Goal: Find specific page/section: Find specific page/section

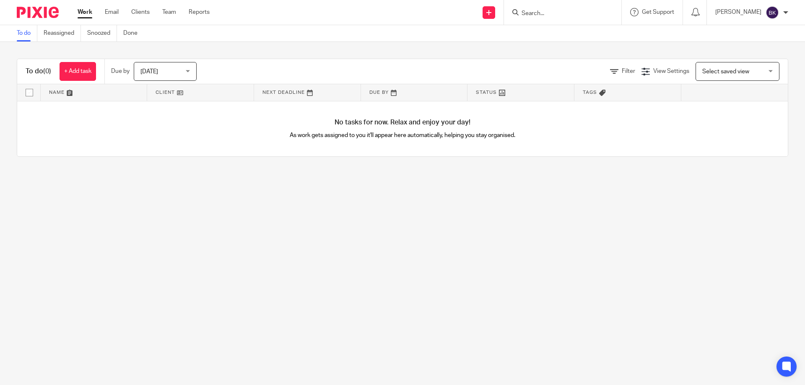
click at [566, 10] on input "Search" at bounding box center [558, 14] width 75 height 8
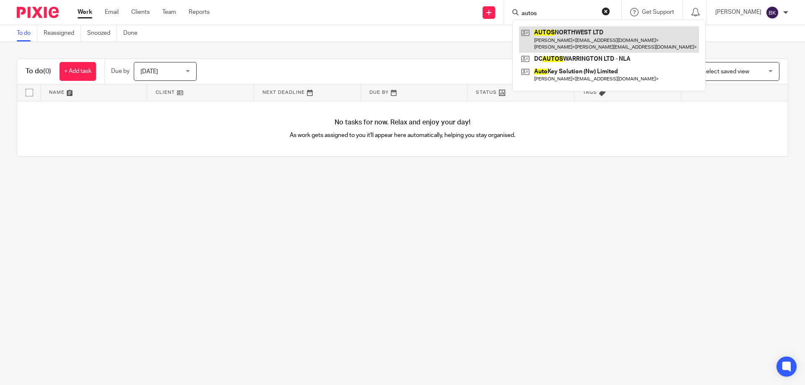
type input "autos"
click at [566, 39] on link at bounding box center [609, 39] width 180 height 26
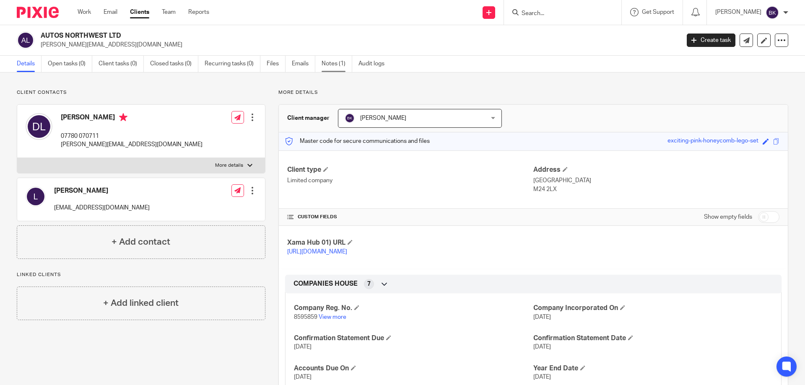
click at [337, 65] on link "Notes (1)" at bounding box center [337, 64] width 31 height 16
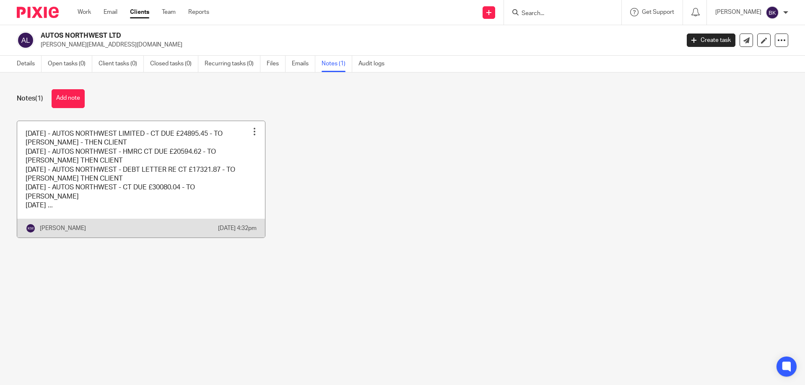
click at [96, 201] on link at bounding box center [141, 179] width 248 height 117
